Goal: Task Accomplishment & Management: Manage account settings

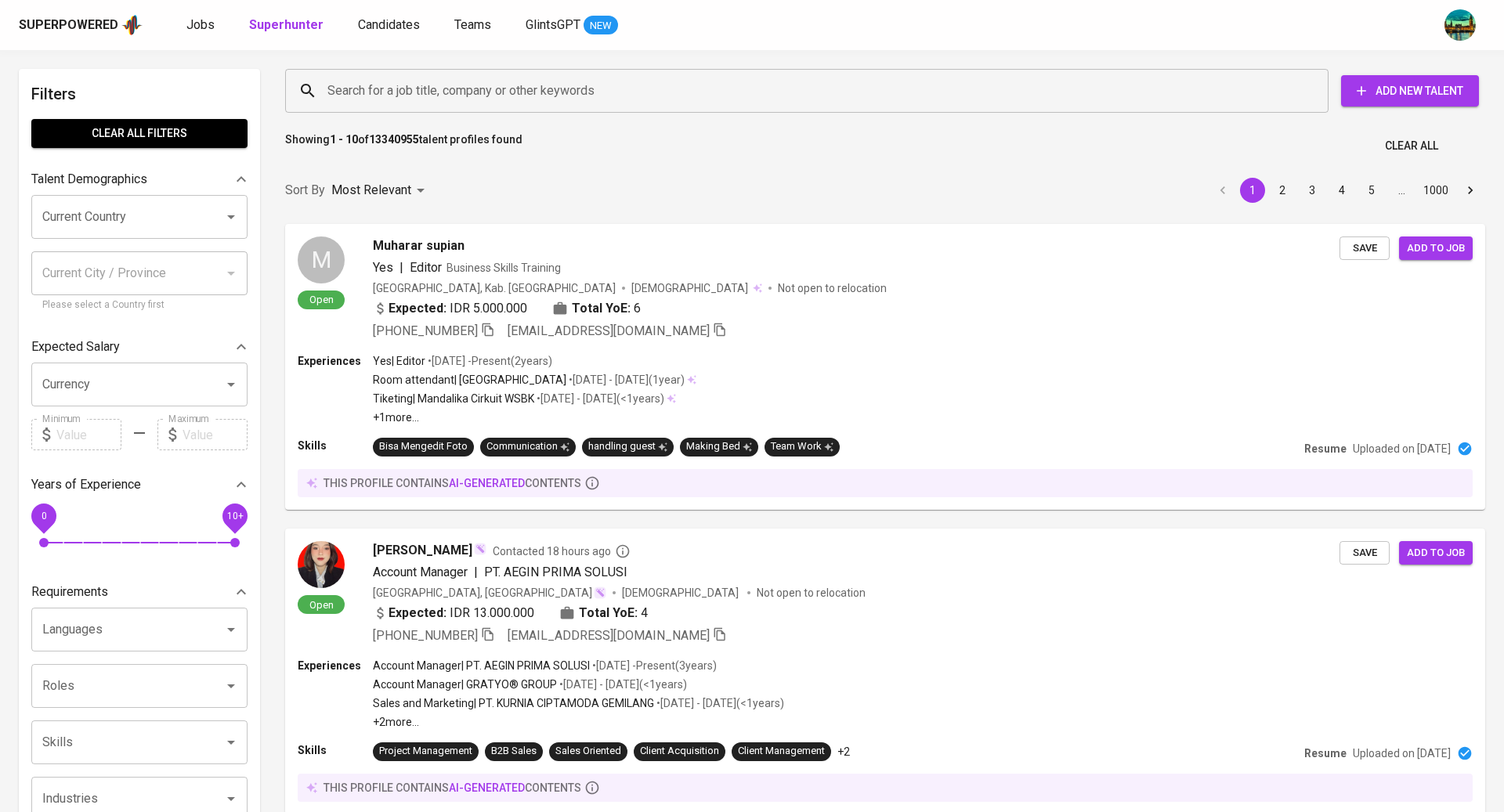
click at [180, 25] on div "Superpowered Jobs Superhunter Candidates Teams GlintsGPT NEW" at bounding box center [727, 25] width 1416 height 24
click at [206, 25] on span "Jobs" at bounding box center [201, 25] width 28 height 15
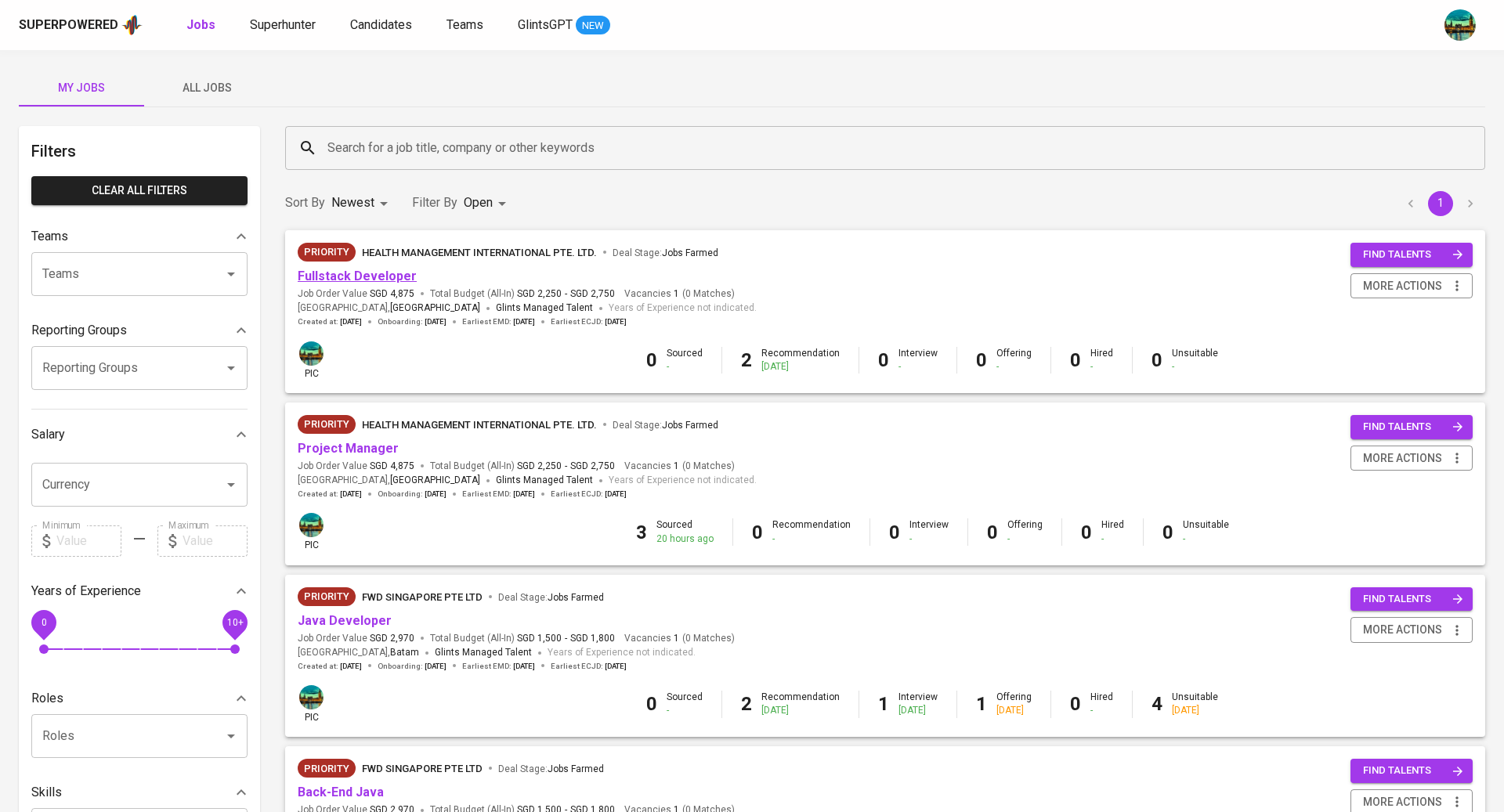
click at [385, 280] on link "Fullstack Developer" at bounding box center [357, 276] width 119 height 15
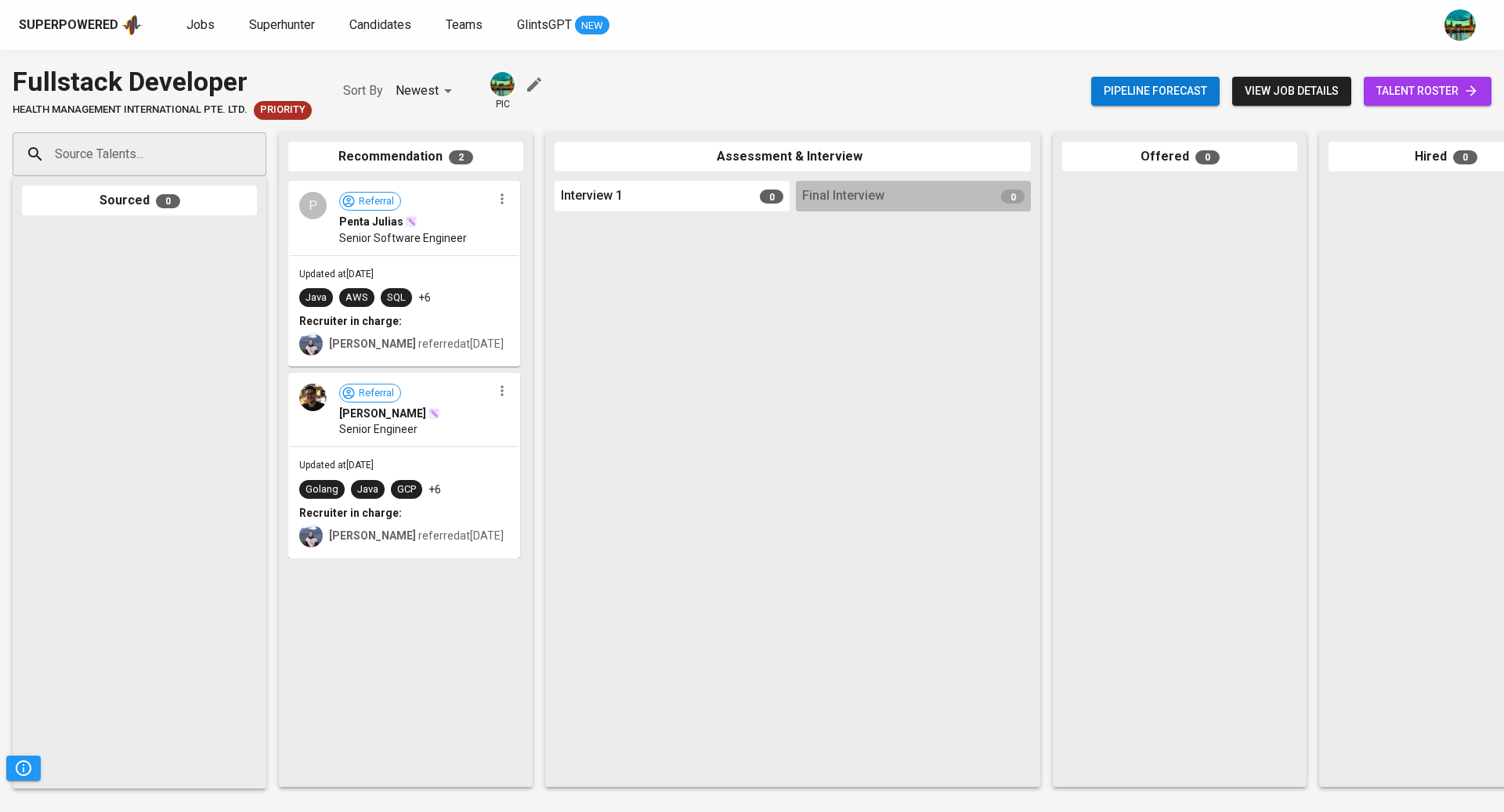
click at [532, 90] on icon "button" at bounding box center [534, 85] width 19 height 19
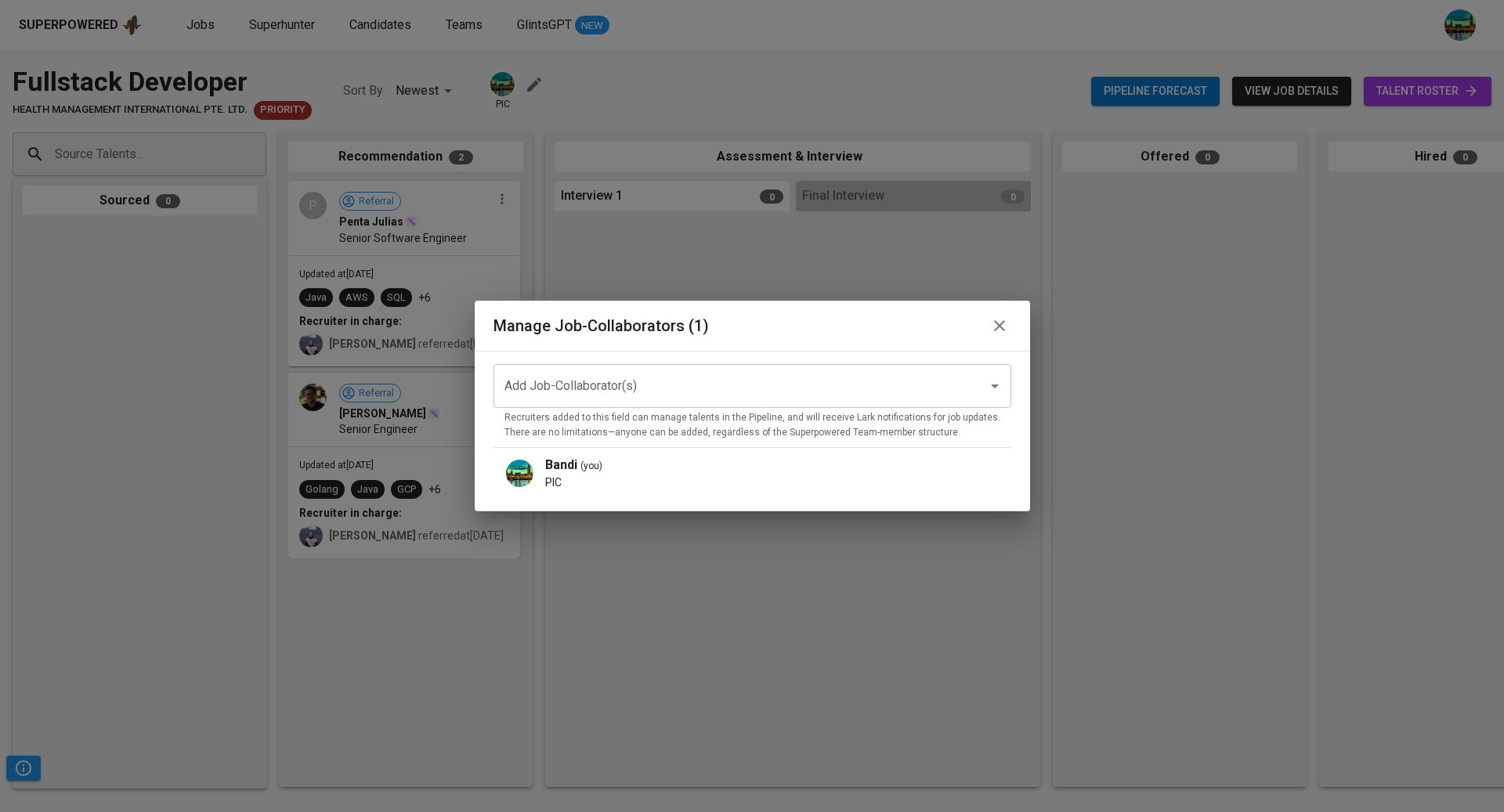
click at [994, 324] on icon "button" at bounding box center [999, 326] width 11 height 11
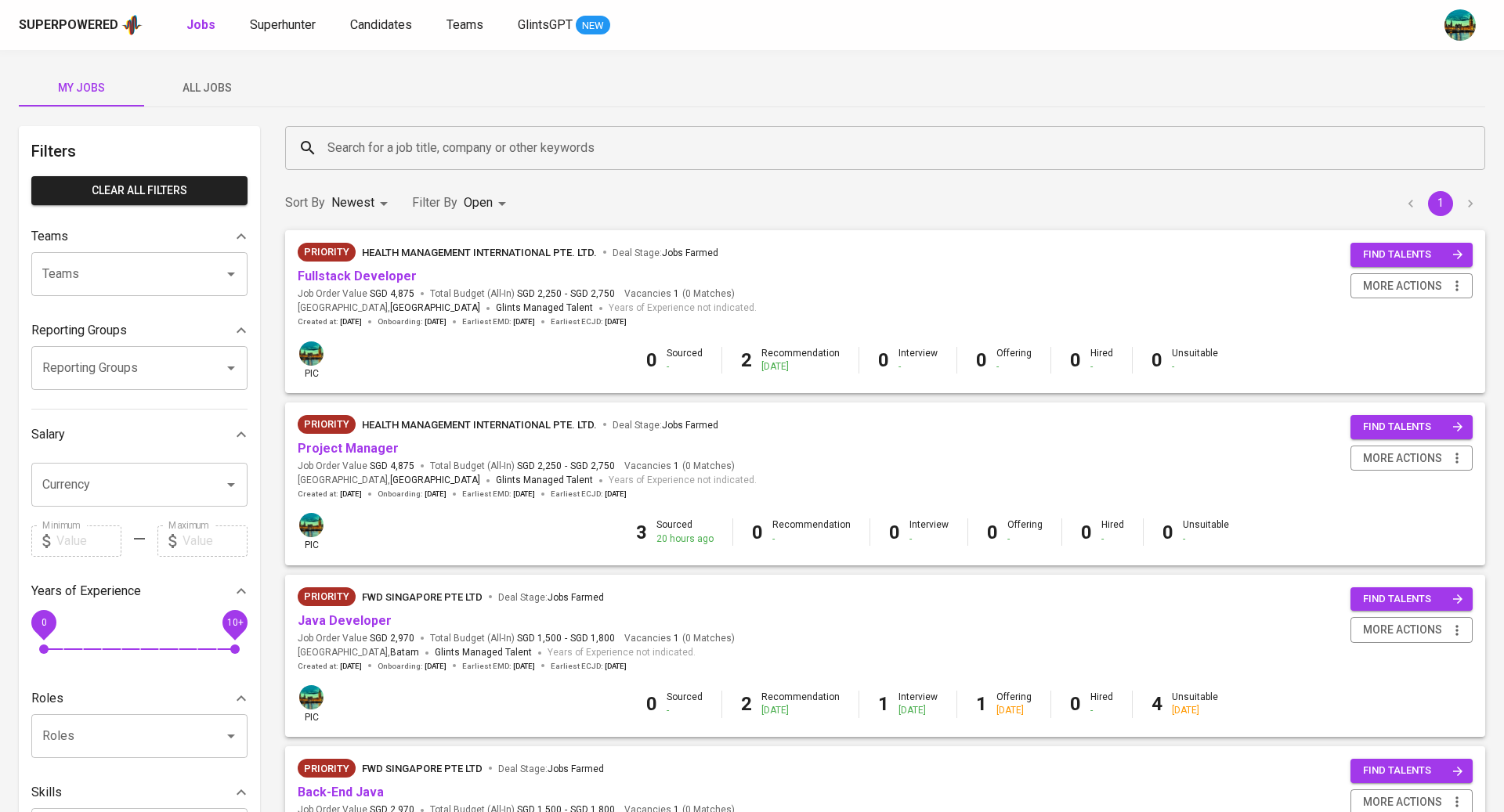
click at [932, 276] on div "Priority HEALTH MANAGEMENT INTERNATIONAL PTE. LTD. Deal Stage : Jobs Farmed Ful…" at bounding box center [884, 285] width 1175 height 85
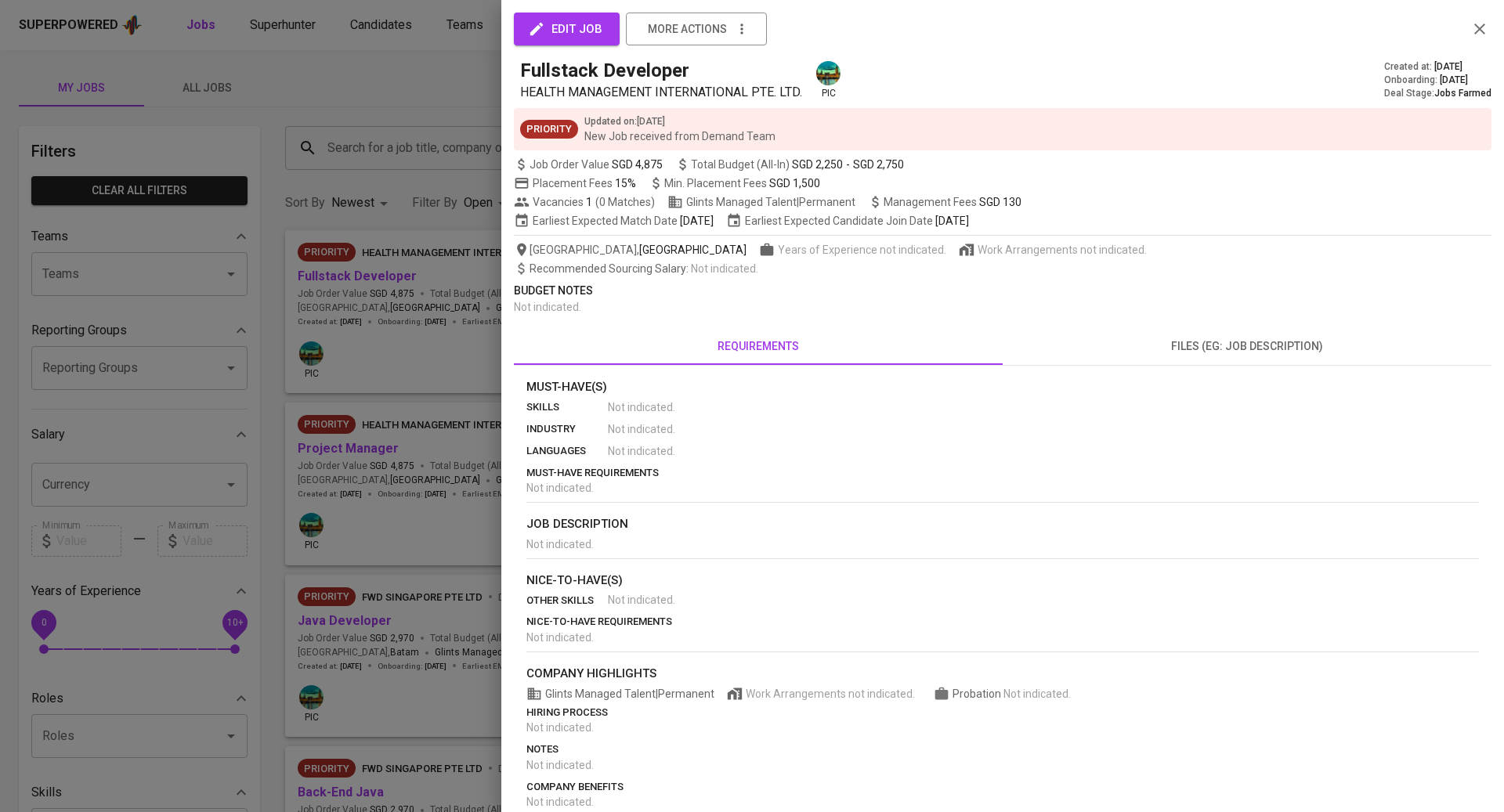
click at [583, 32] on span "edit job" at bounding box center [567, 29] width 72 height 21
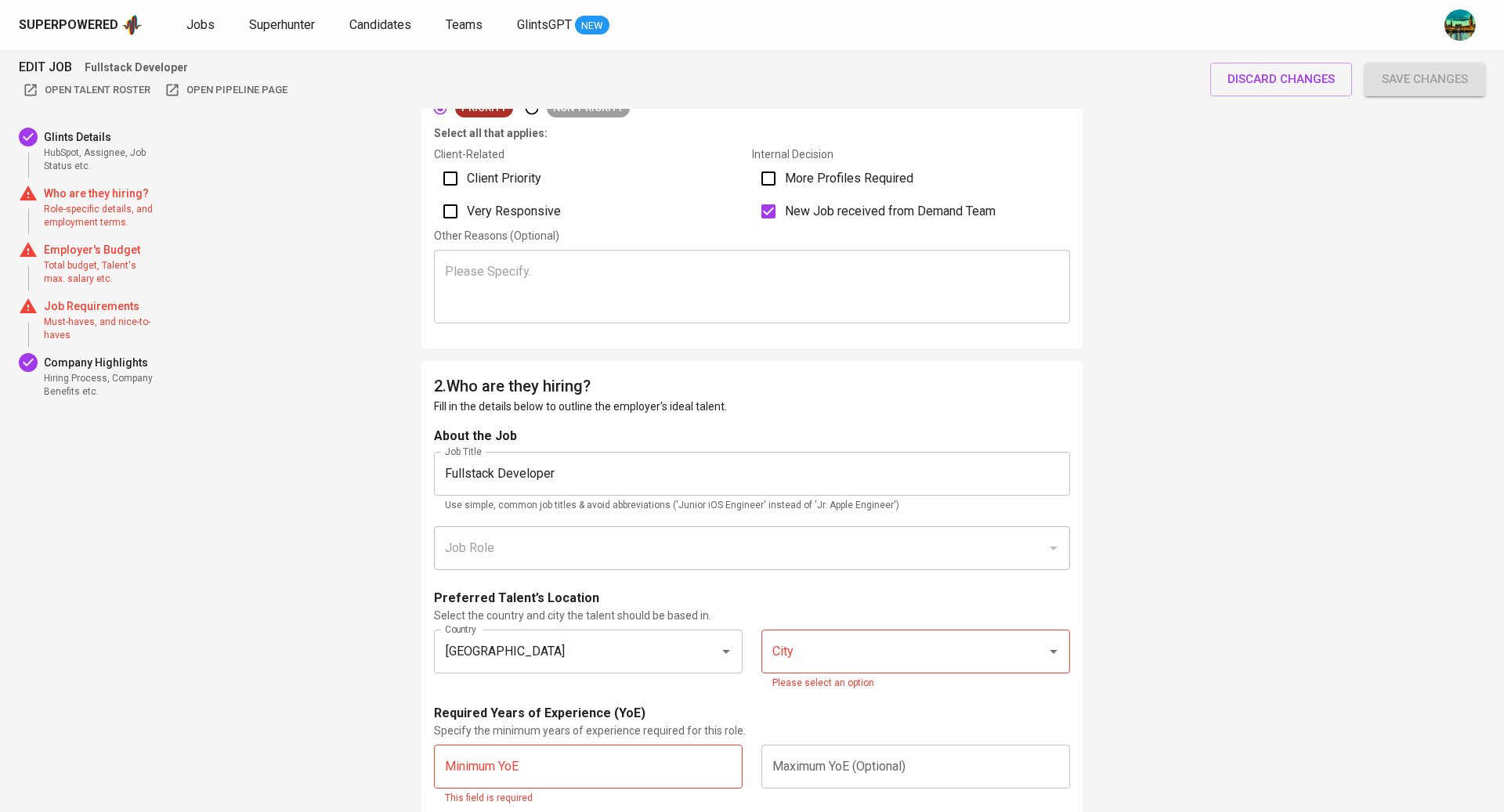
scroll to position [493, 0]
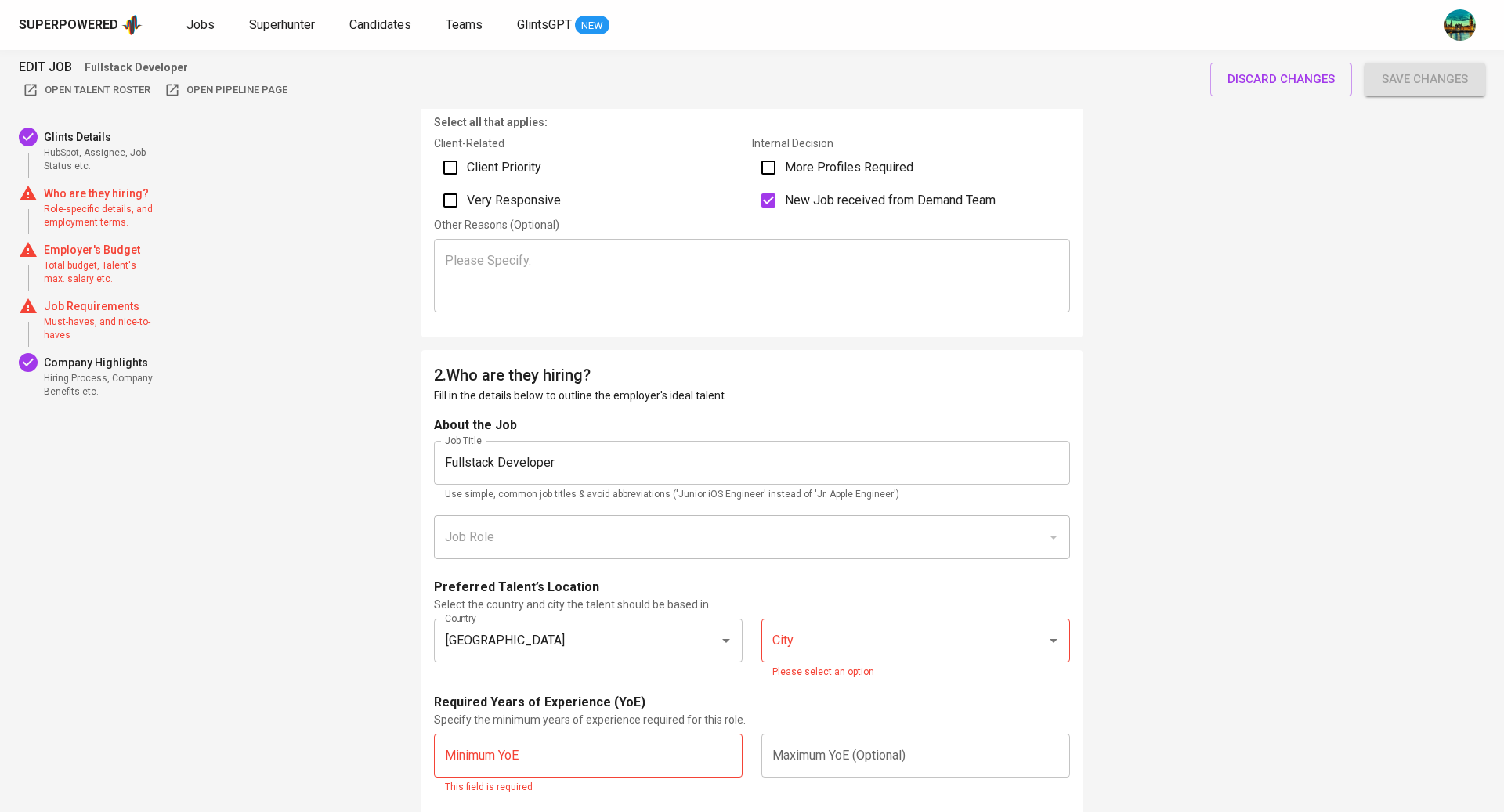
click at [496, 455] on input "Fullstack Developer" at bounding box center [752, 462] width 636 height 43
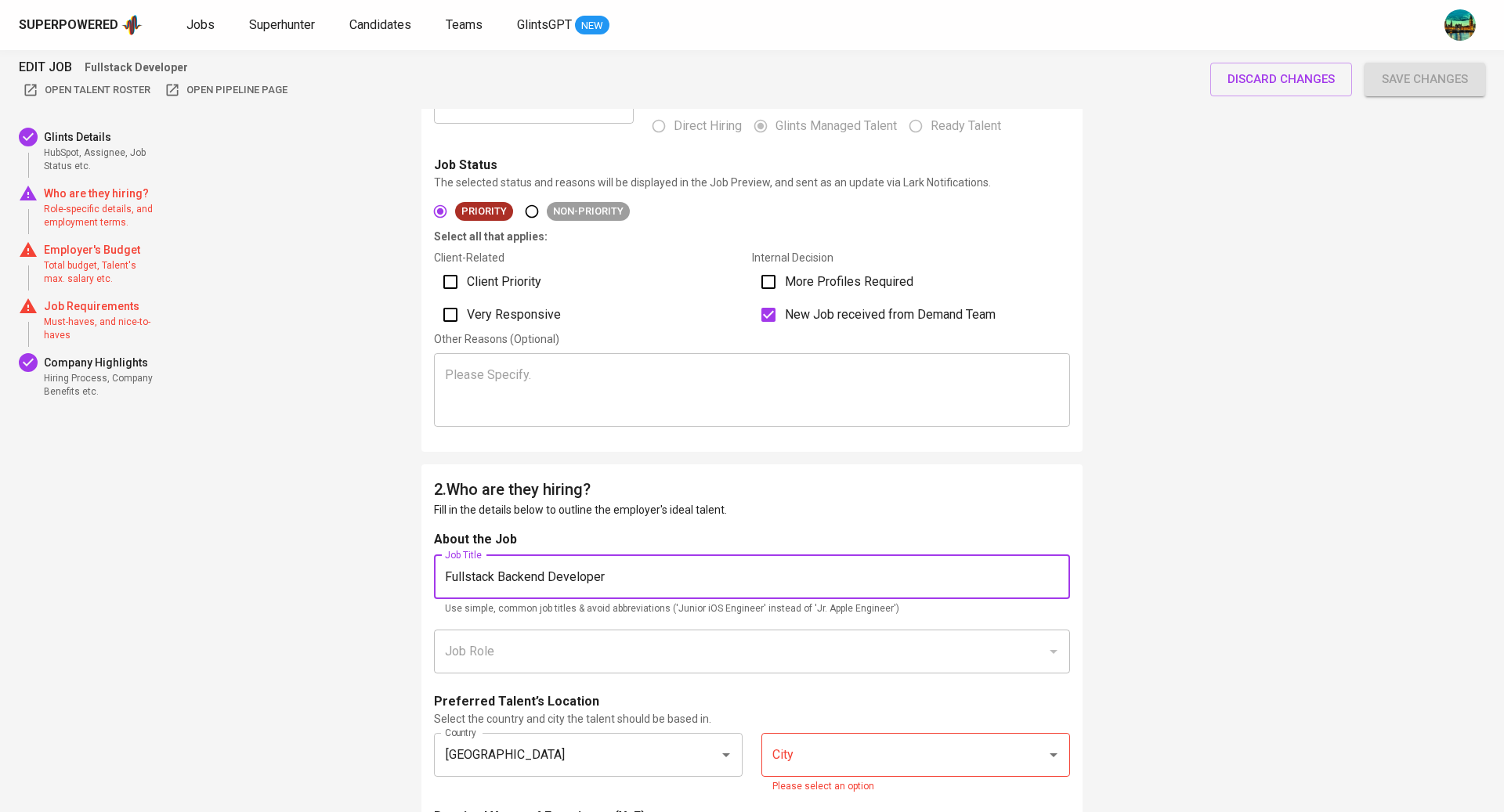
scroll to position [0, 0]
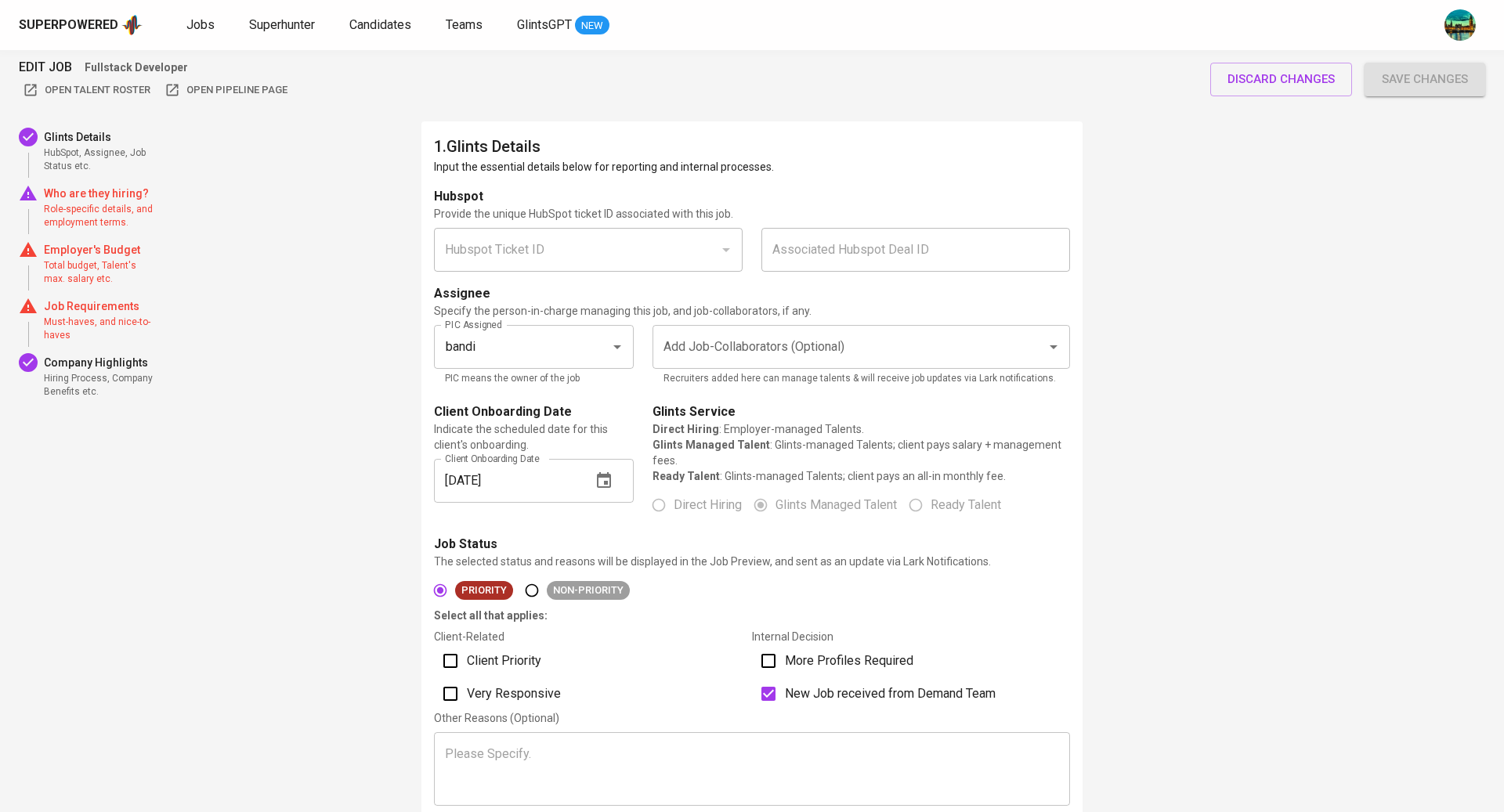
type input "Fullstack Backend Developer"
click at [1368, 104] on div "EDIT JOB Fullstack Developer Open Talent Roster Open Pipeline Page discard chan…" at bounding box center [752, 79] width 1504 height 58
click at [1383, 84] on span "Save changes" at bounding box center [1424, 79] width 86 height 21
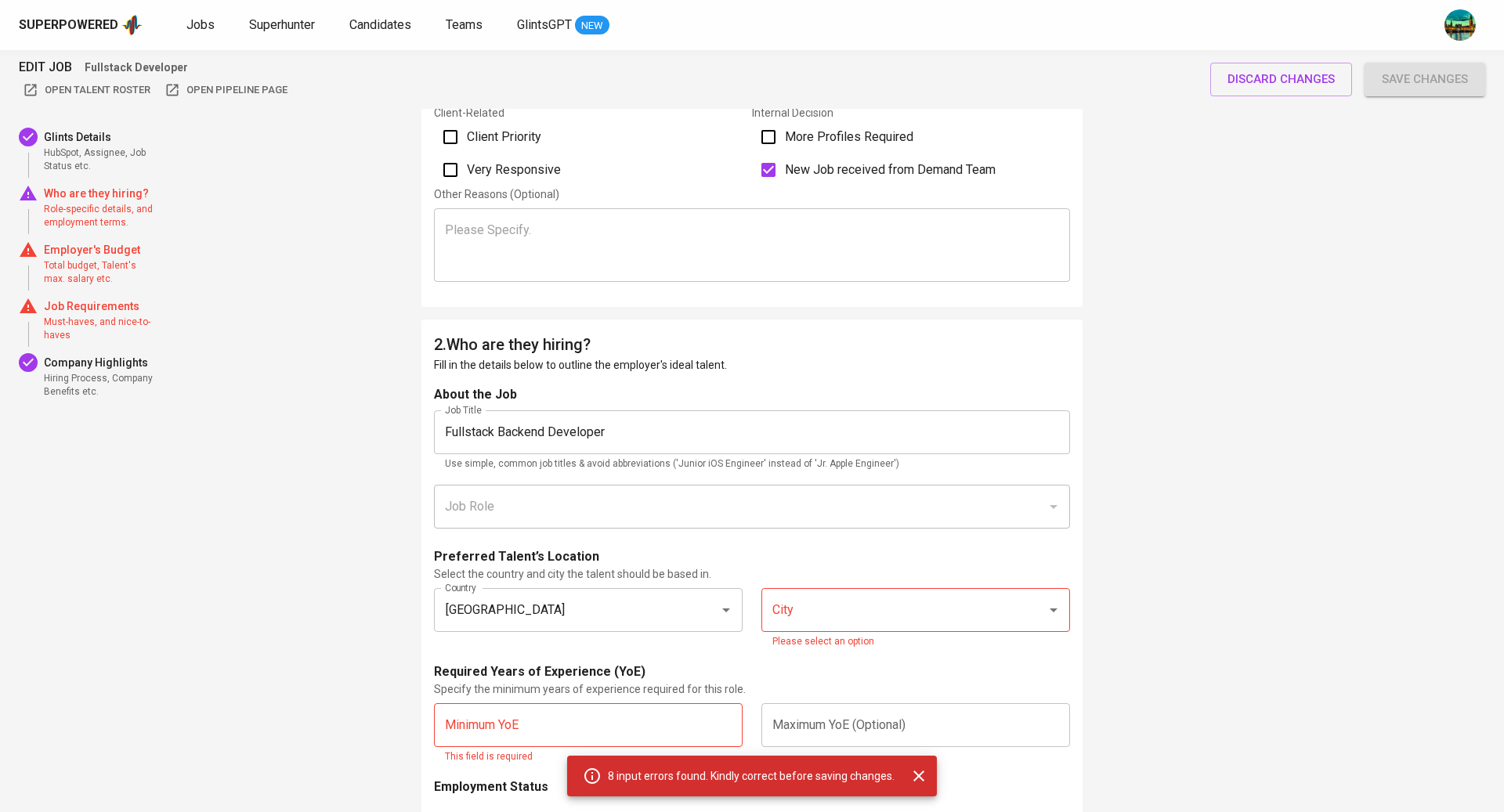
scroll to position [1028, 0]
